Goal: Task Accomplishment & Management: Use online tool/utility

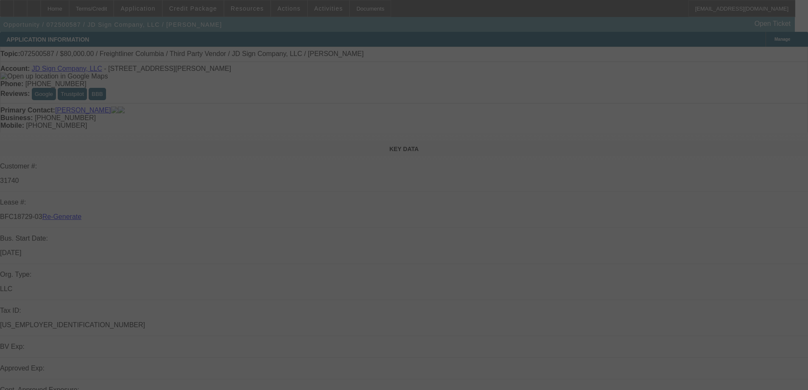
select select "4"
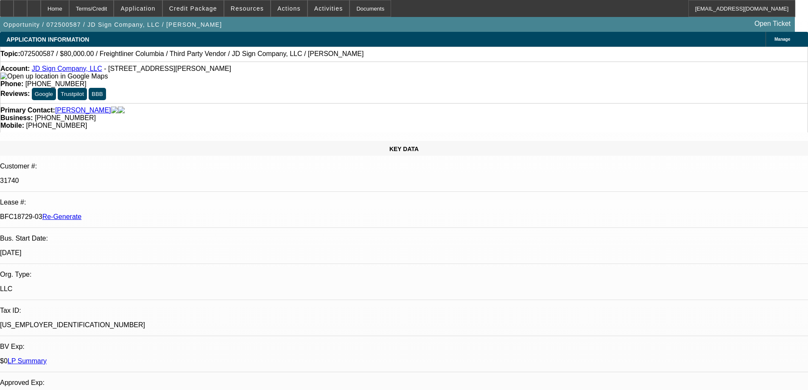
select select "0"
select select "2"
select select "0"
select select "6"
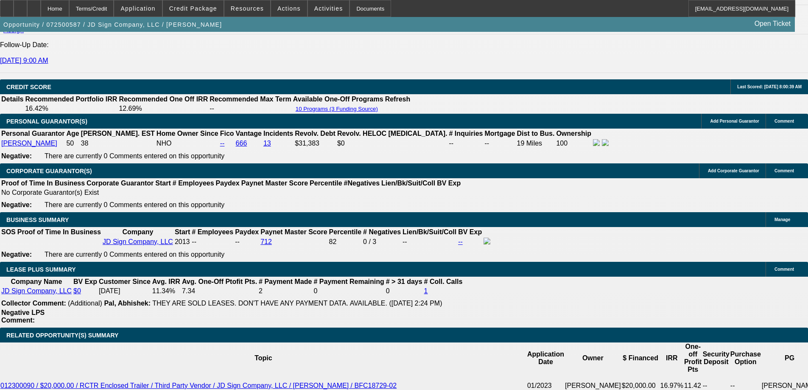
scroll to position [1315, 0]
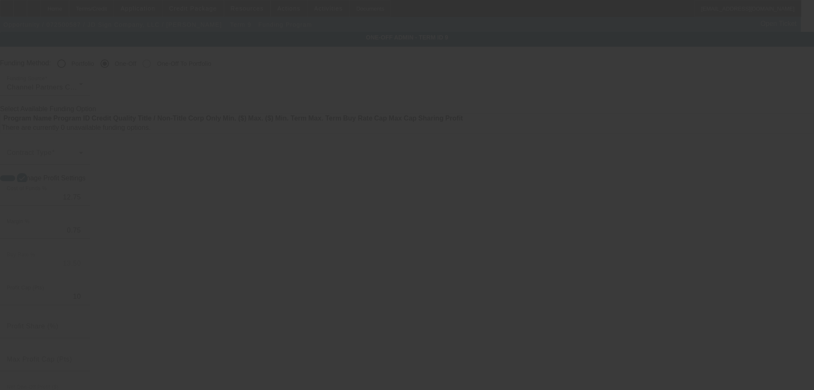
radio input "true"
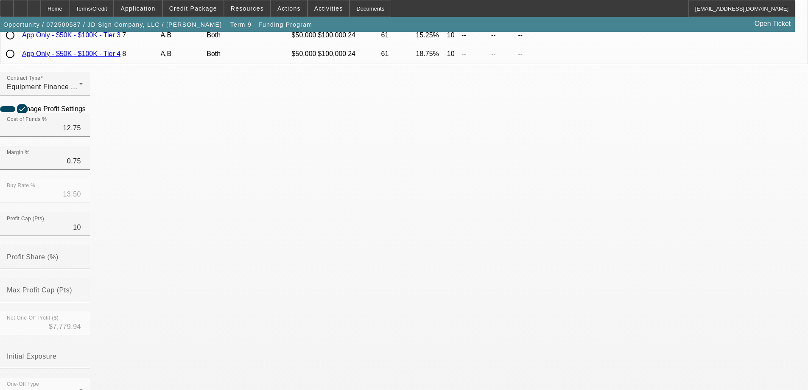
scroll to position [170, 0]
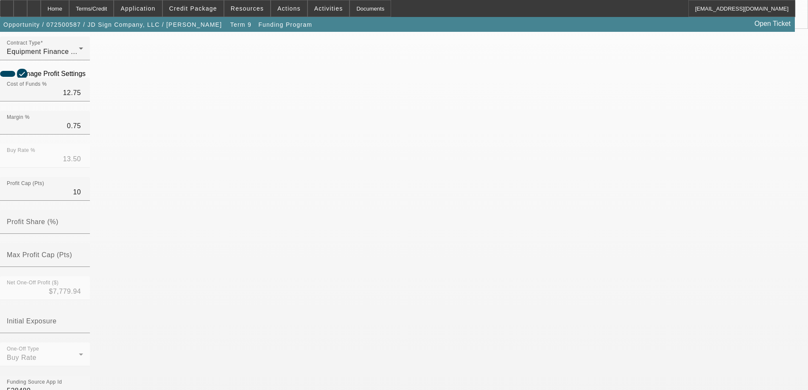
click at [332, 346] on mat-option "No" at bounding box center [342, 348] width 111 height 20
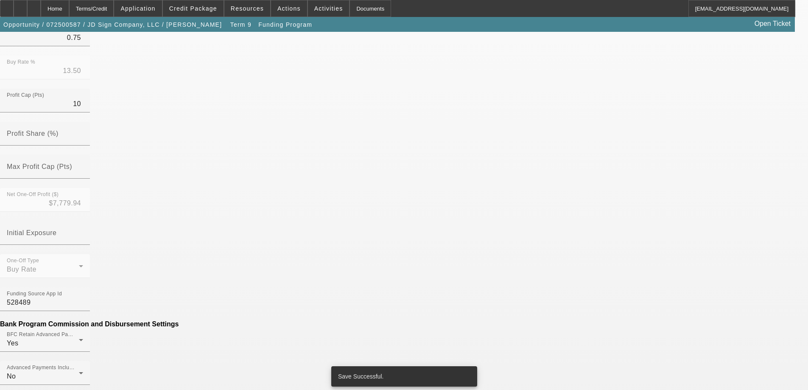
scroll to position [297, 0]
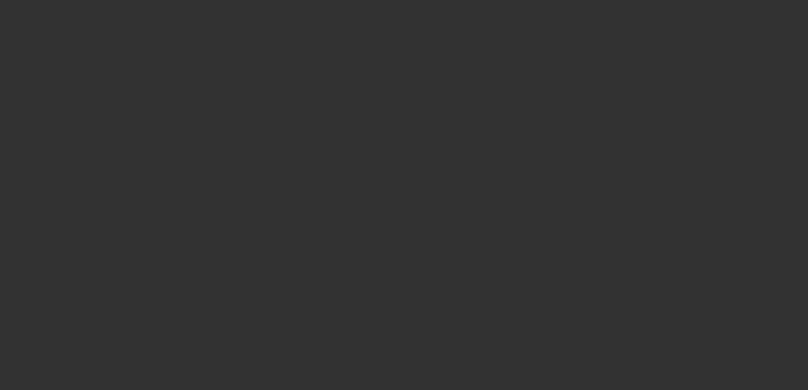
radio input "true"
